Goal: Task Accomplishment & Management: Manage account settings

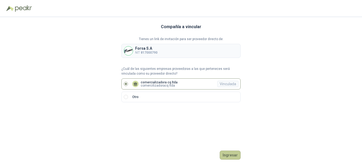
click at [234, 156] on button "Ingresar" at bounding box center [230, 154] width 21 height 9
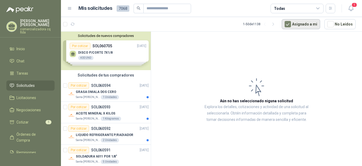
click at [304, 26] on button "Asignado a mi" at bounding box center [301, 24] width 38 height 10
click at [317, 8] on icon at bounding box center [318, 8] width 5 height 5
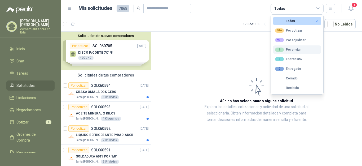
click at [291, 49] on div "6 Por enviar" at bounding box center [288, 49] width 26 height 4
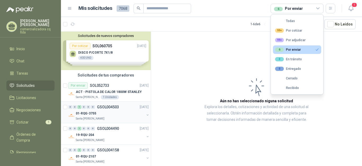
click at [92, 115] on p "01-RQG-3755" at bounding box center [86, 113] width 20 height 5
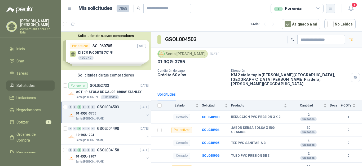
click at [331, 8] on icon "button" at bounding box center [330, 8] width 3 height 3
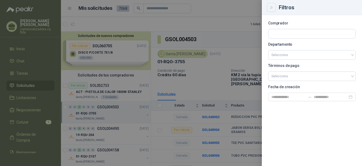
click at [270, 9] on icon "Close" at bounding box center [271, 7] width 2 height 3
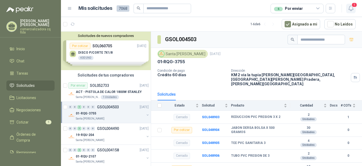
click at [352, 5] on span "1" at bounding box center [354, 4] width 6 height 5
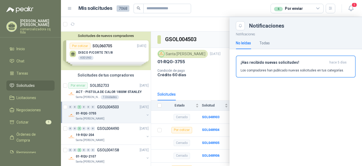
click at [287, 10] on div "6 Por enviar" at bounding box center [288, 9] width 29 height 6
